Goal: Information Seeking & Learning: Learn about a topic

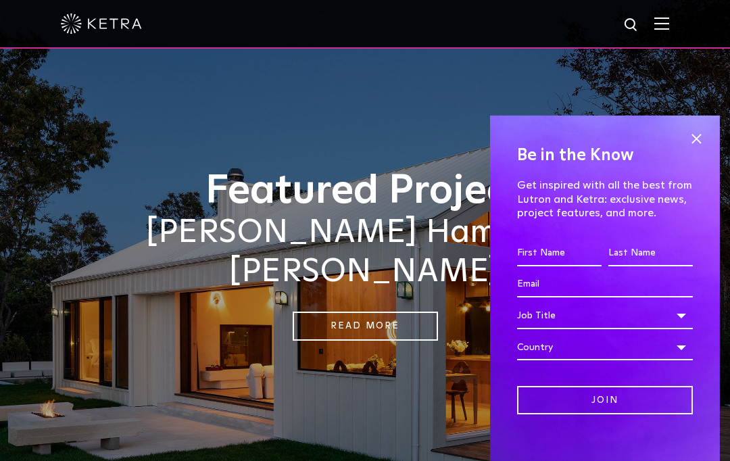
click at [704, 129] on span at bounding box center [696, 139] width 20 height 20
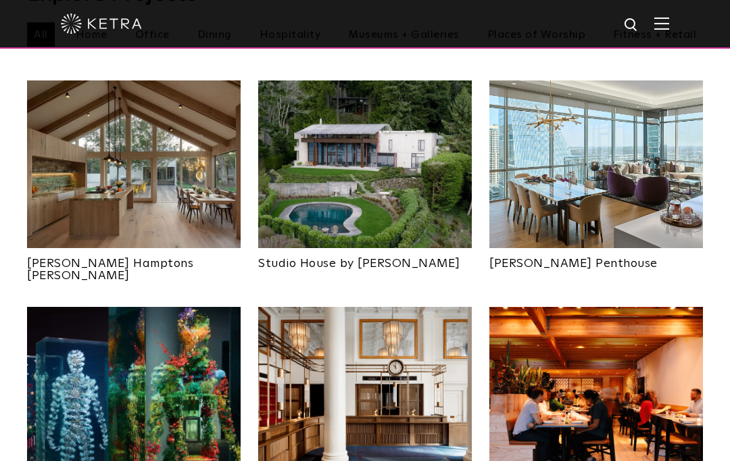
scroll to position [530, 0]
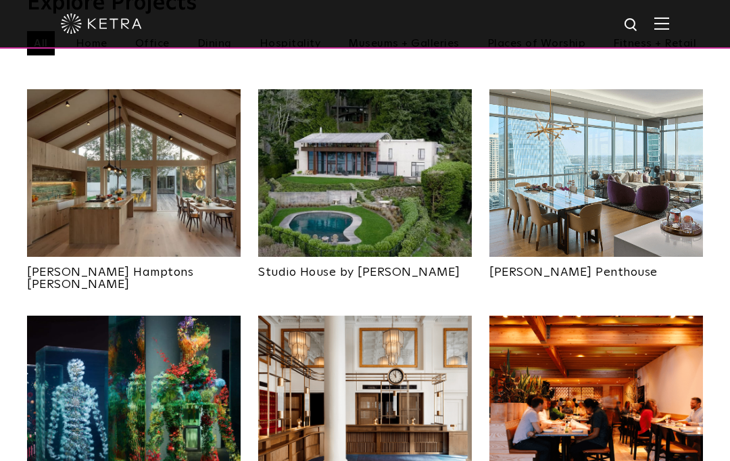
click at [84, 353] on img at bounding box center [133, 399] width 213 height 168
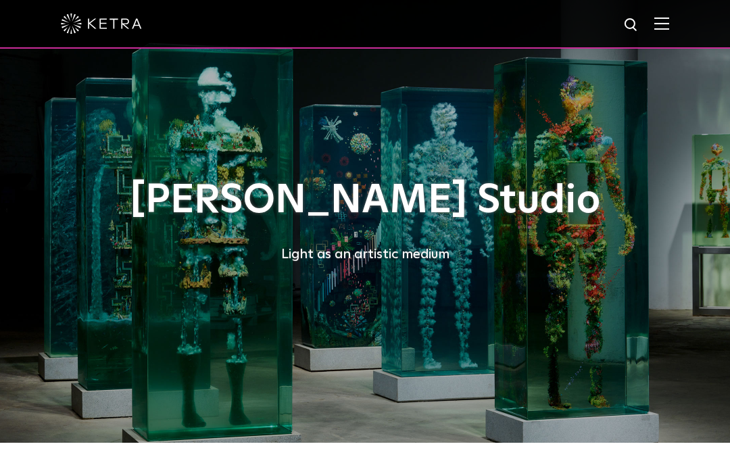
scroll to position [19, 0]
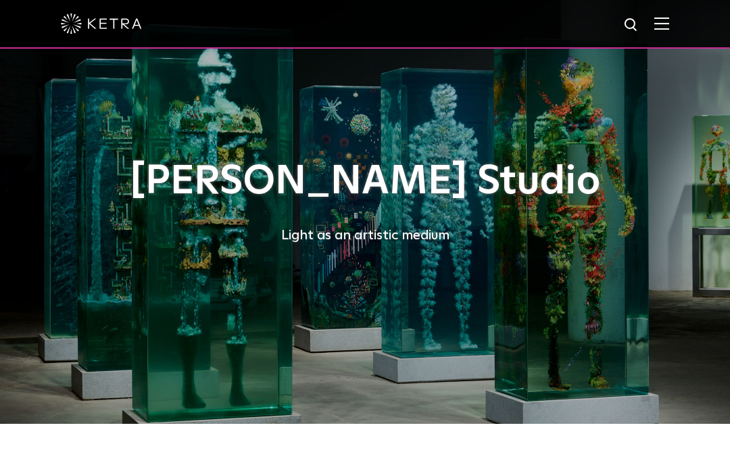
click at [107, 266] on div "Dustin Yellin Studio Light as an artistic medium" at bounding box center [364, 202] width 615 height 443
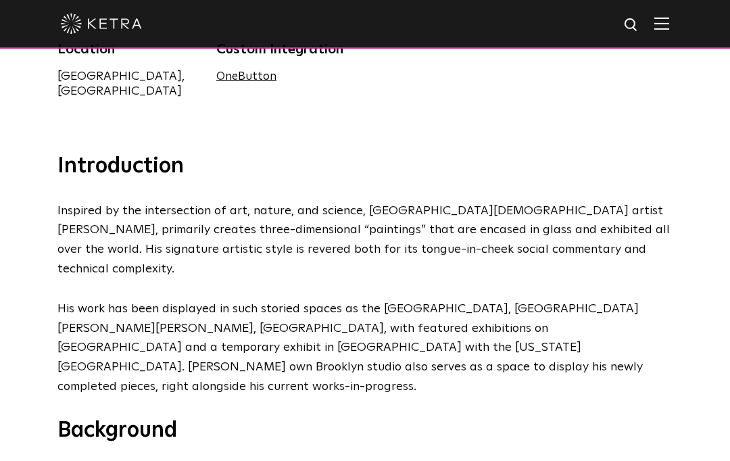
scroll to position [451, 0]
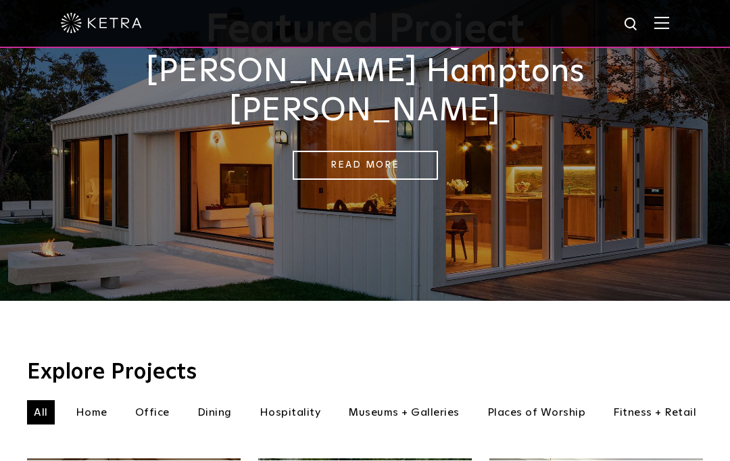
scroll to position [159, 0]
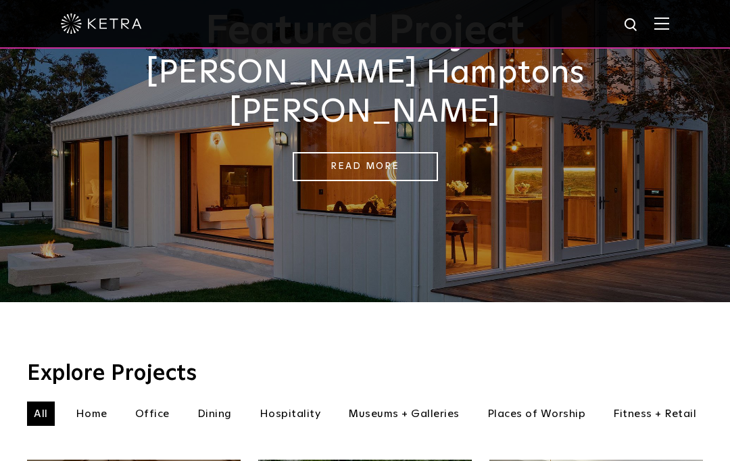
click at [82, 401] on li "Home" at bounding box center [91, 413] width 45 height 24
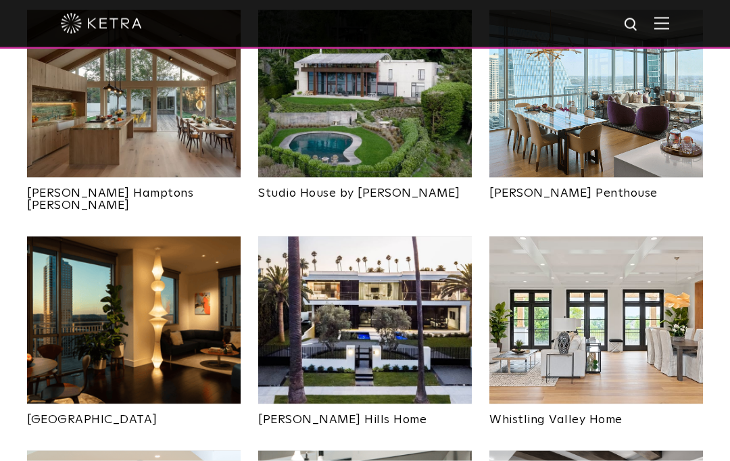
scroll to position [611, 0]
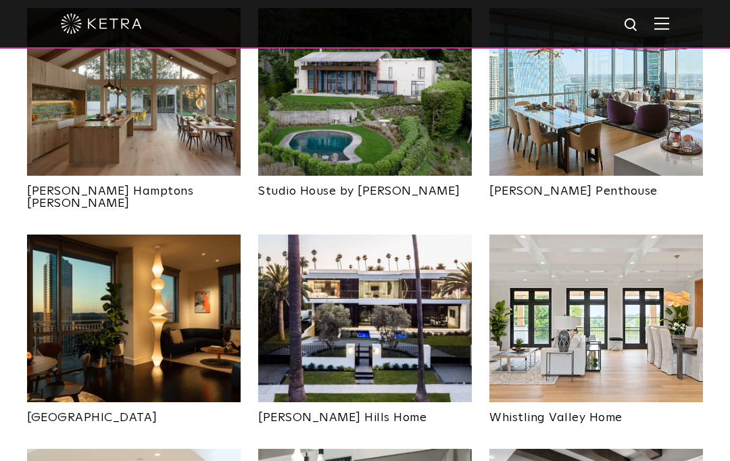
click at [301, 402] on link "[PERSON_NAME] Hills Home" at bounding box center [364, 413] width 213 height 22
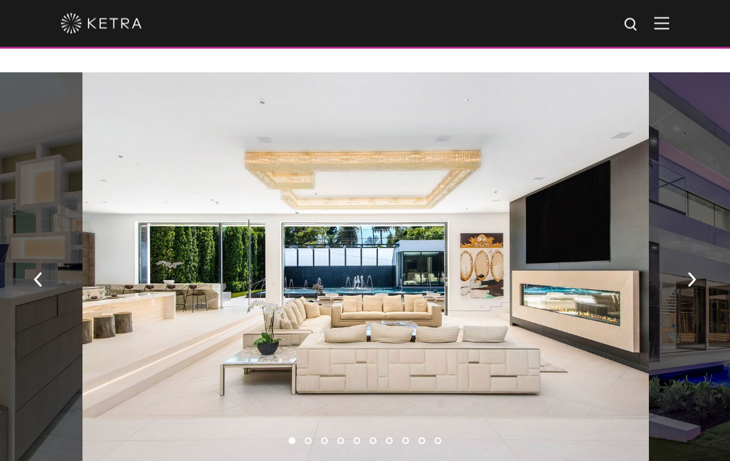
scroll to position [873, 0]
click at [697, 268] on button "button" at bounding box center [691, 278] width 29 height 47
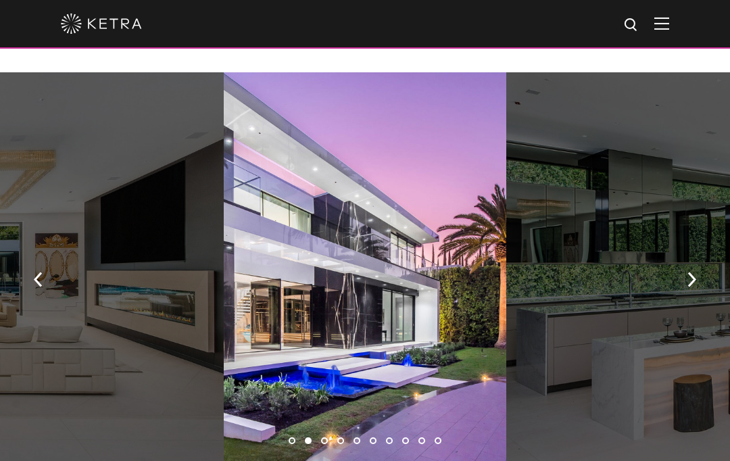
click at [702, 265] on button "button" at bounding box center [691, 278] width 29 height 47
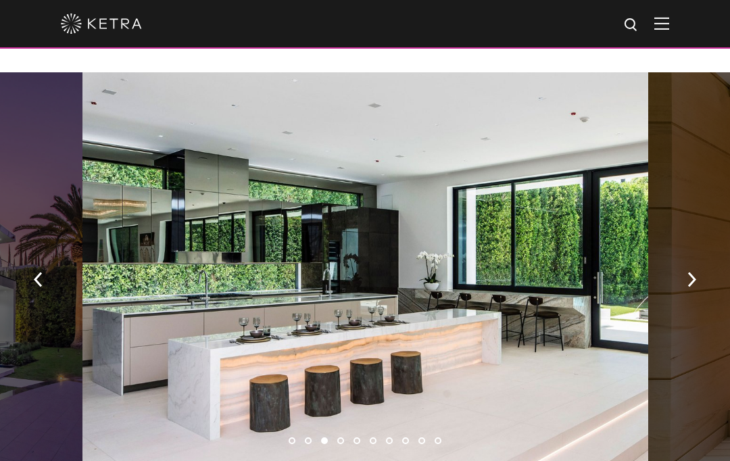
click at [695, 272] on img "button" at bounding box center [691, 279] width 9 height 15
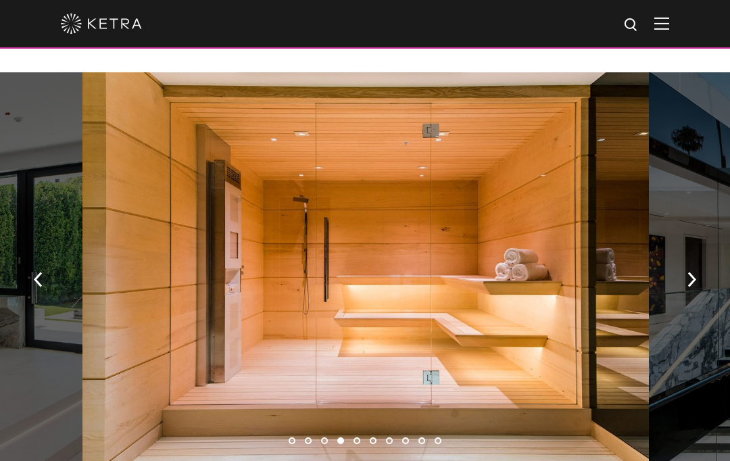
click at [692, 272] on img "button" at bounding box center [691, 279] width 9 height 15
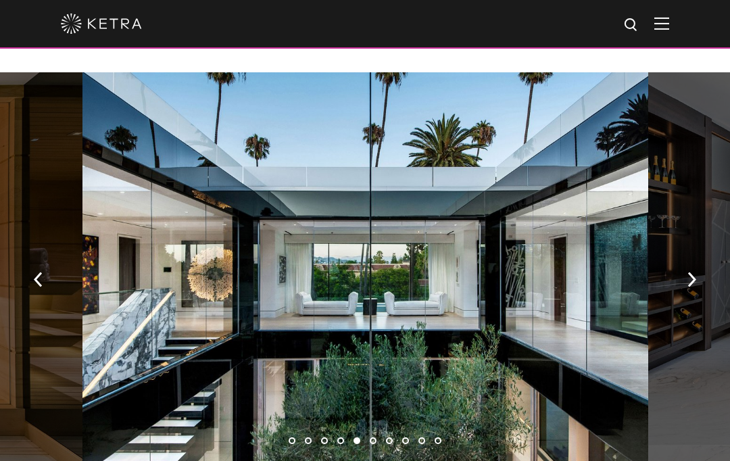
click at [697, 255] on button "button" at bounding box center [691, 278] width 29 height 47
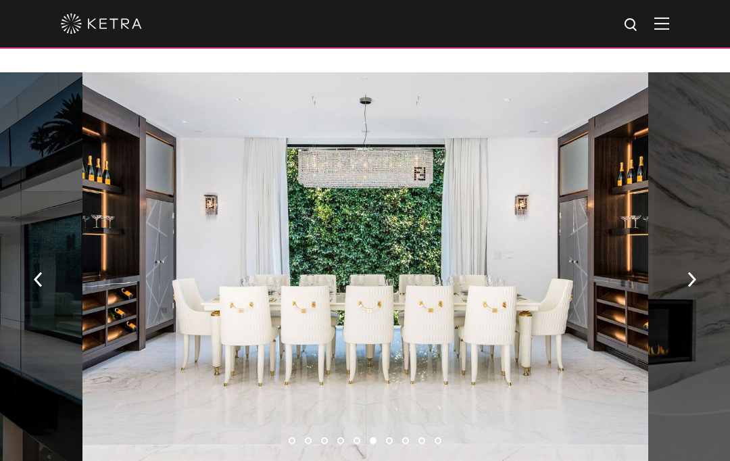
click at [697, 258] on button "button" at bounding box center [691, 278] width 29 height 47
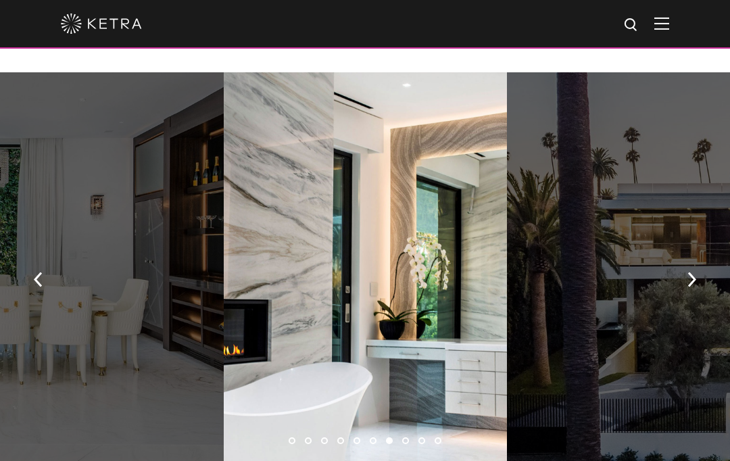
click at [698, 255] on button "button" at bounding box center [691, 278] width 29 height 47
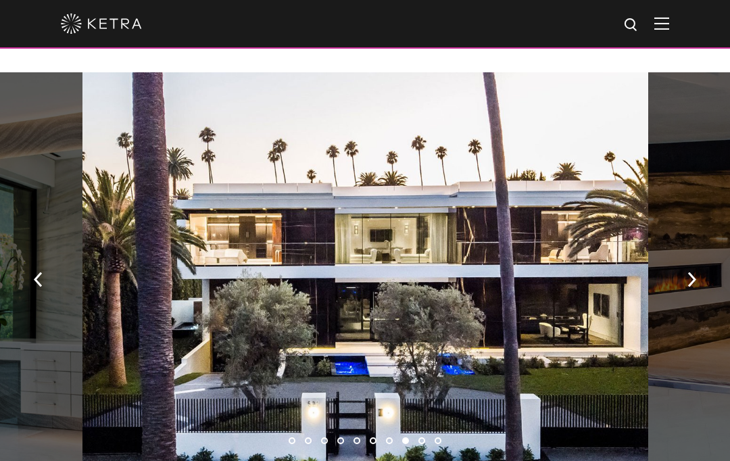
click at [694, 255] on button "button" at bounding box center [691, 278] width 29 height 47
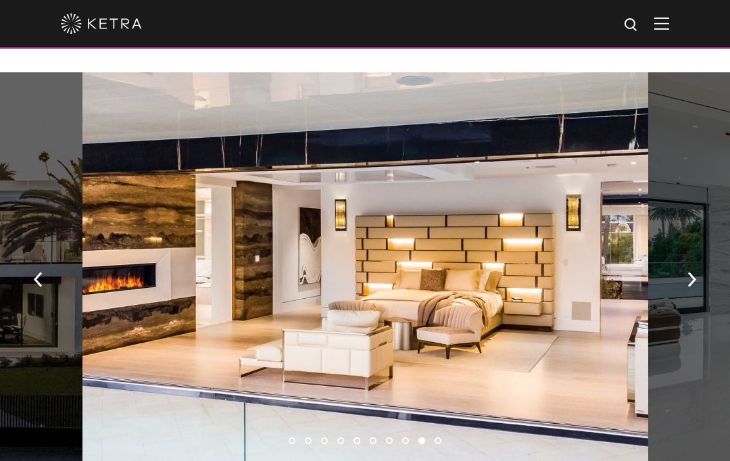
click at [693, 272] on img "button" at bounding box center [691, 279] width 9 height 15
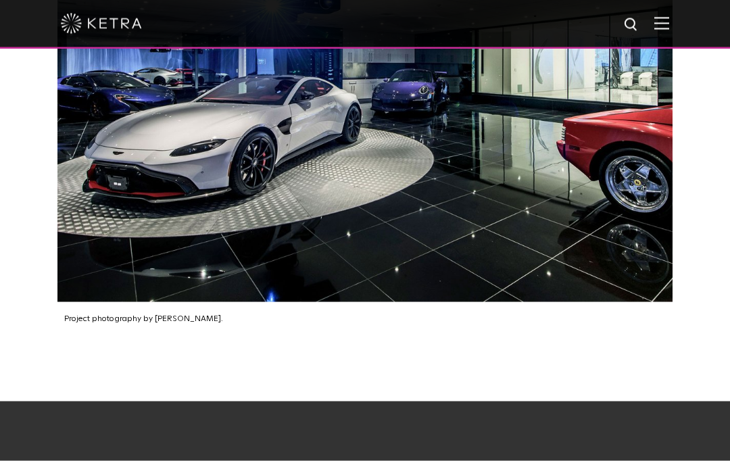
scroll to position [2490, 0]
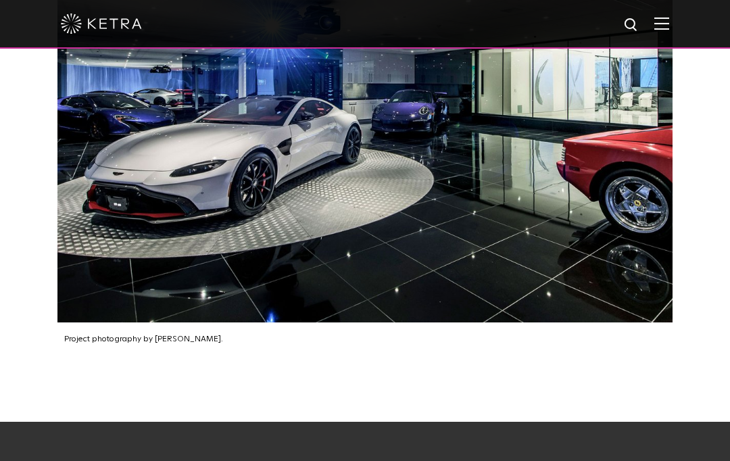
click at [674, 23] on div at bounding box center [365, 24] width 730 height 49
click at [666, 29] on img at bounding box center [661, 23] width 15 height 13
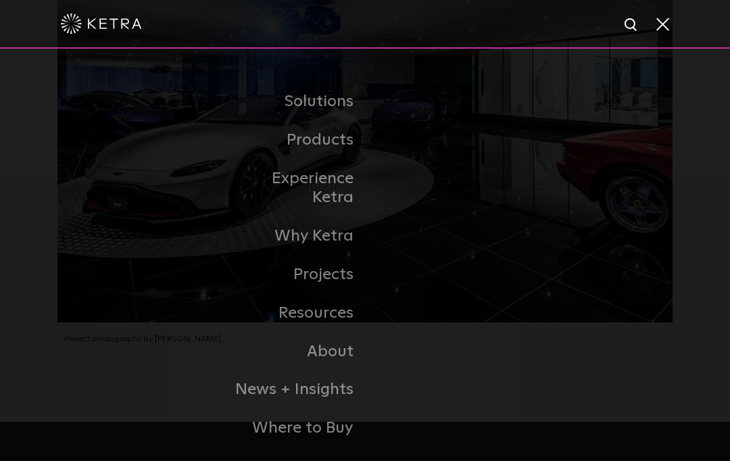
click at [0, 0] on link "Residential Products" at bounding box center [0, 0] width 0 height 0
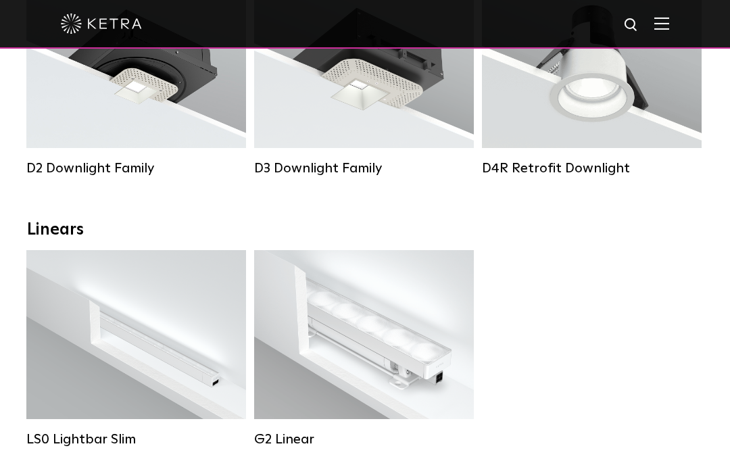
scroll to position [318, 0]
